Goal: Information Seeking & Learning: Learn about a topic

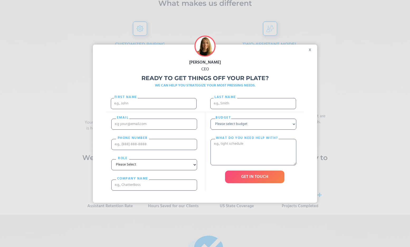
scroll to position [1390, 0]
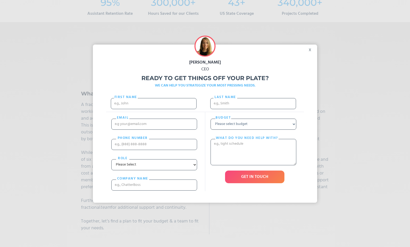
click at [313, 50] on div "x" at bounding box center [312, 49] width 12 height 8
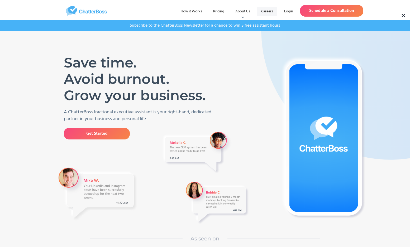
scroll to position [0, 0]
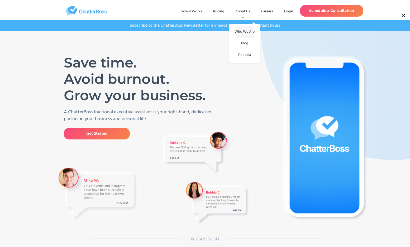
click at [246, 32] on link "Who We Are" at bounding box center [245, 32] width 18 height 12
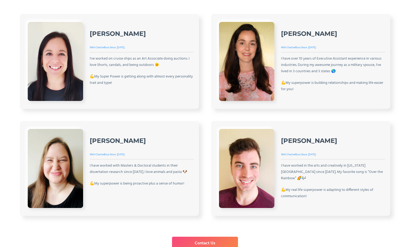
scroll to position [786, 0]
click at [311, 47] on div "[DATE]" at bounding box center [312, 47] width 8 height 6
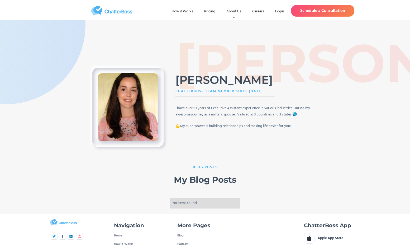
click at [200, 176] on h2 "My Blog Posts" at bounding box center [205, 180] width 63 height 10
click at [191, 90] on div "[PERSON_NAME]" at bounding box center [411, 63] width 470 height 53
